Goal: Task Accomplishment & Management: Manage account settings

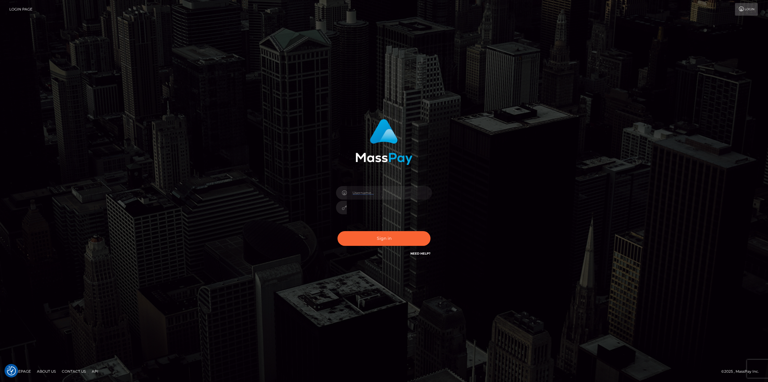
type input "gmjobin"
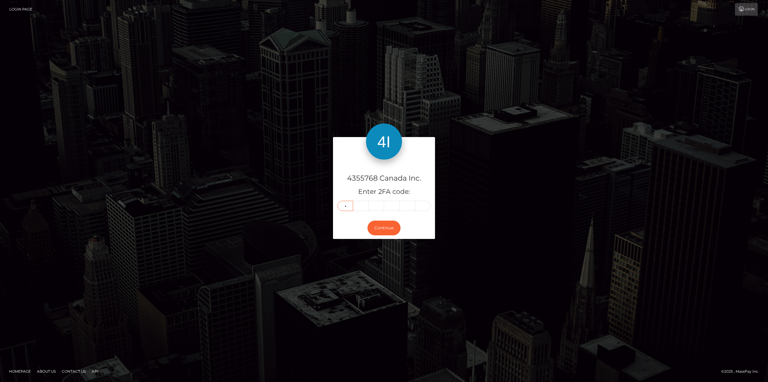
type input "4"
type input "6"
type input "3"
type input "8"
type input "1"
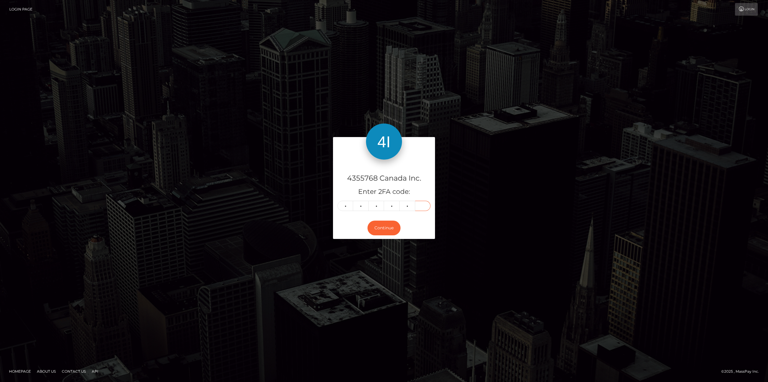
type input "4"
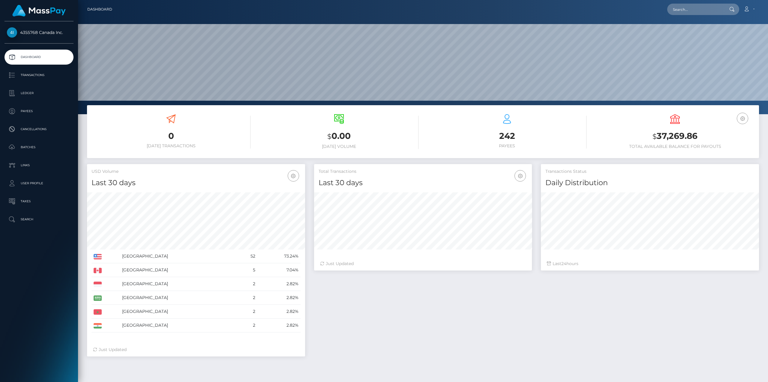
scroll to position [107, 218]
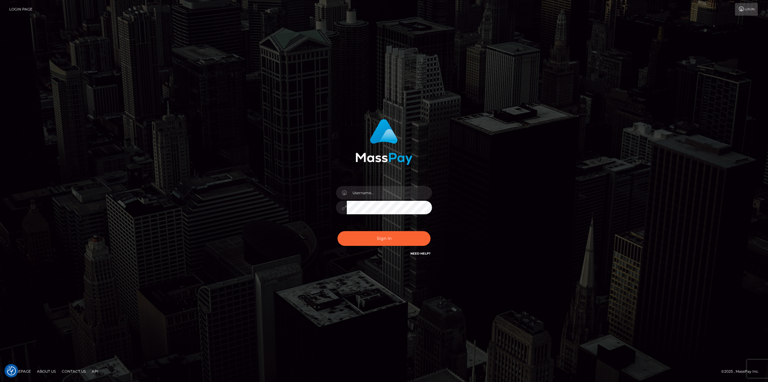
checkbox input "true"
